Goal: Task Accomplishment & Management: Manage account settings

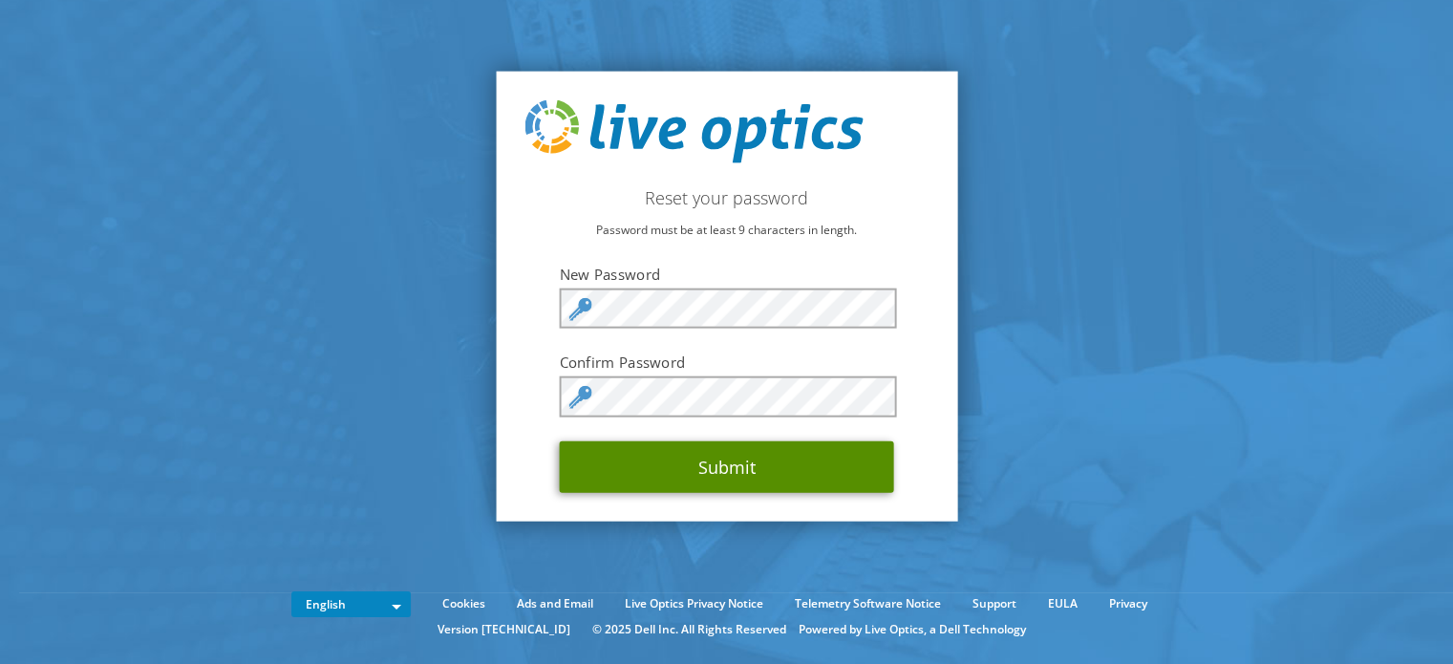
click at [734, 457] on button "Submit" at bounding box center [727, 466] width 334 height 52
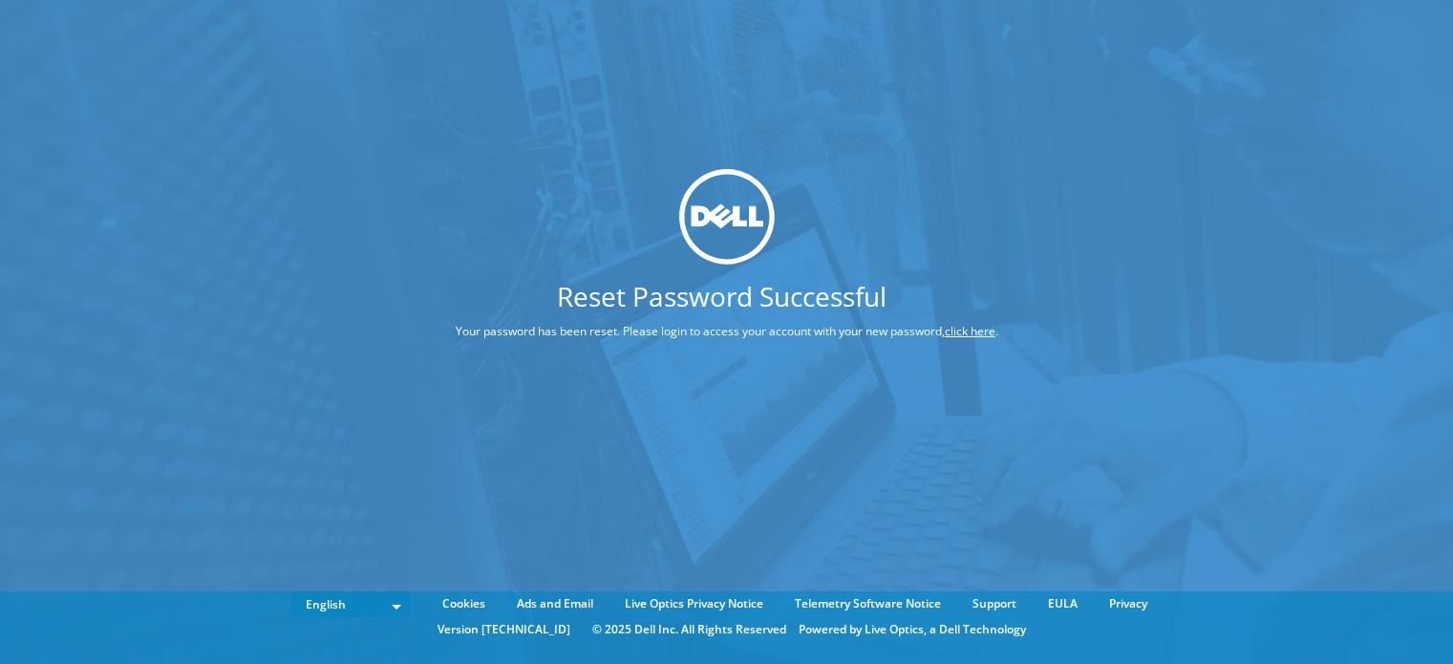
click at [353, 395] on div "Reset Password Successful Your password has been reset. Please login to access …" at bounding box center [726, 303] width 1453 height 607
